Goal: Navigation & Orientation: Find specific page/section

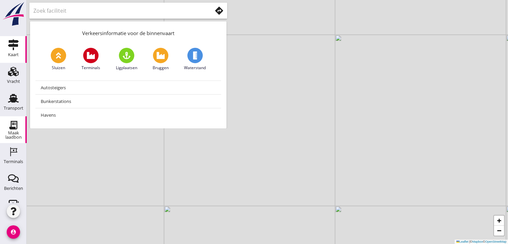
click at [11, 124] on use at bounding box center [13, 125] width 11 height 11
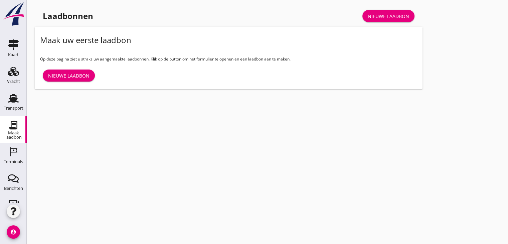
click at [159, 8] on div "Laadbonnen Nieuwe laadbon" at bounding box center [229, 16] width 388 height 16
click at [5, 94] on div "Transport" at bounding box center [13, 98] width 16 height 11
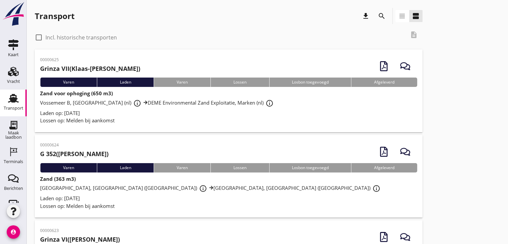
drag, startPoint x: 323, startPoint y: 55, endPoint x: 100, endPoint y: 233, distance: 285.7
click at [323, 55] on div "00000625 Grinza VII ([PERSON_NAME])" at bounding box center [228, 66] width 377 height 23
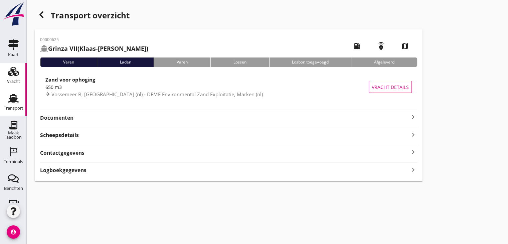
click at [15, 70] on icon "Vracht" at bounding box center [13, 71] width 11 height 11
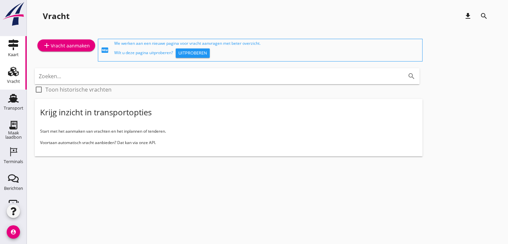
click at [4, 51] on link "Kaart Kaart" at bounding box center [13, 49] width 27 height 27
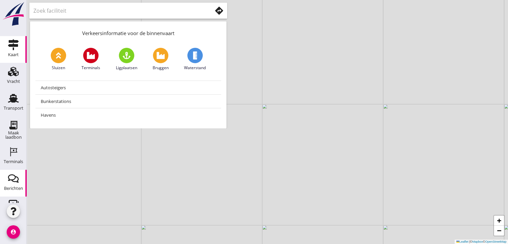
click at [9, 182] on icon "Berichten" at bounding box center [13, 178] width 11 height 11
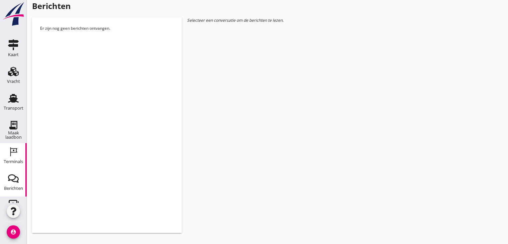
scroll to position [49, 0]
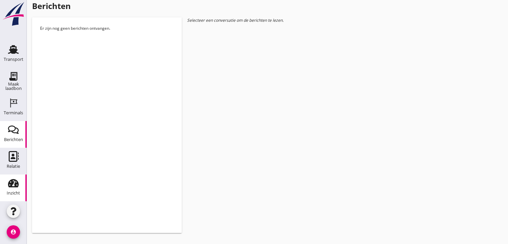
click at [8, 183] on use at bounding box center [13, 183] width 11 height 8
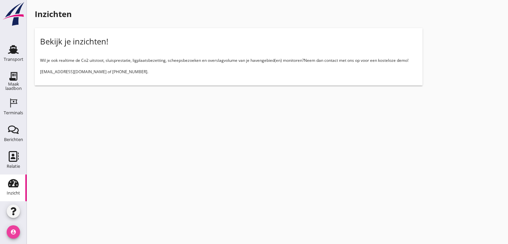
click at [16, 237] on icon "account_circle" at bounding box center [13, 231] width 13 height 13
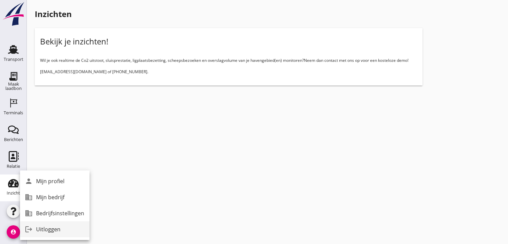
click at [38, 227] on div "Uitloggen" at bounding box center [60, 229] width 48 height 8
